Goal: Task Accomplishment & Management: Manage account settings

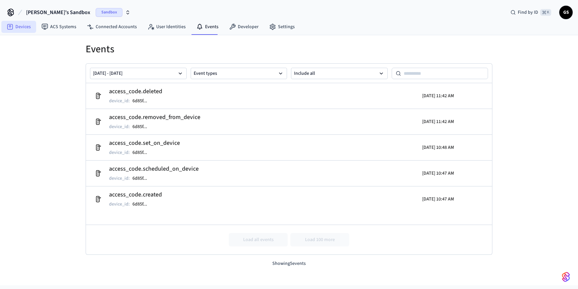
click at [19, 25] on link "Devices" at bounding box center [18, 27] width 35 height 12
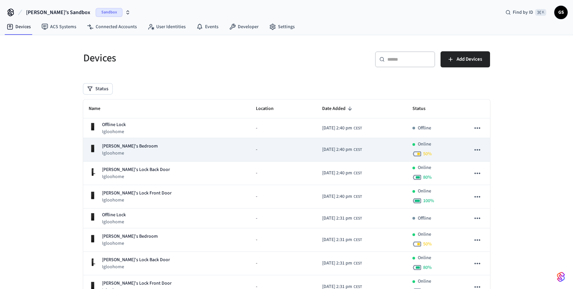
click at [130, 148] on p "[PERSON_NAME]'s Bedroom" at bounding box center [130, 146] width 56 height 7
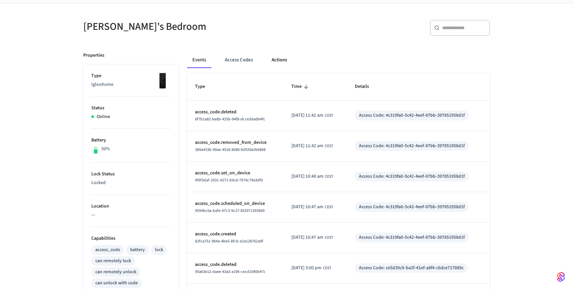
scroll to position [46, 0]
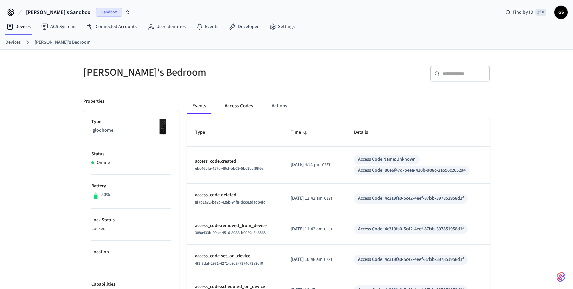
click at [233, 103] on button "Access Codes" at bounding box center [239, 106] width 39 height 16
click at [242, 107] on button "Access Codes" at bounding box center [239, 106] width 39 height 16
